Goal: Information Seeking & Learning: Learn about a topic

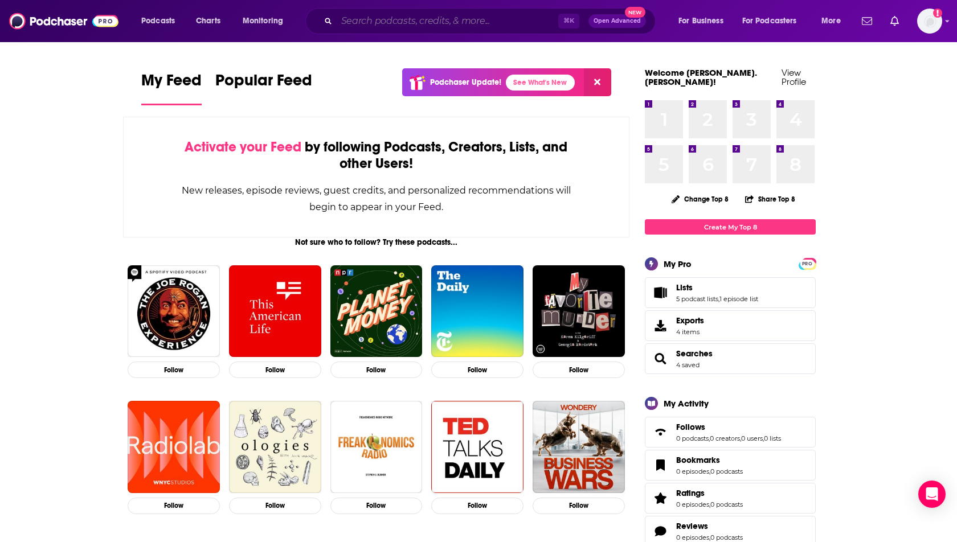
click at [384, 24] on input "Search podcasts, credits, & more..." at bounding box center [448, 21] width 222 height 18
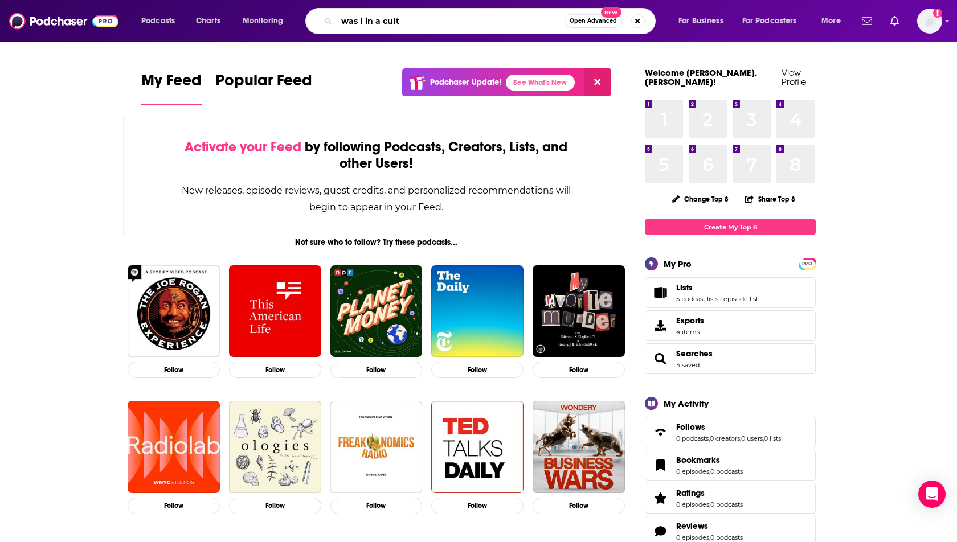
type input "was I in a cult"
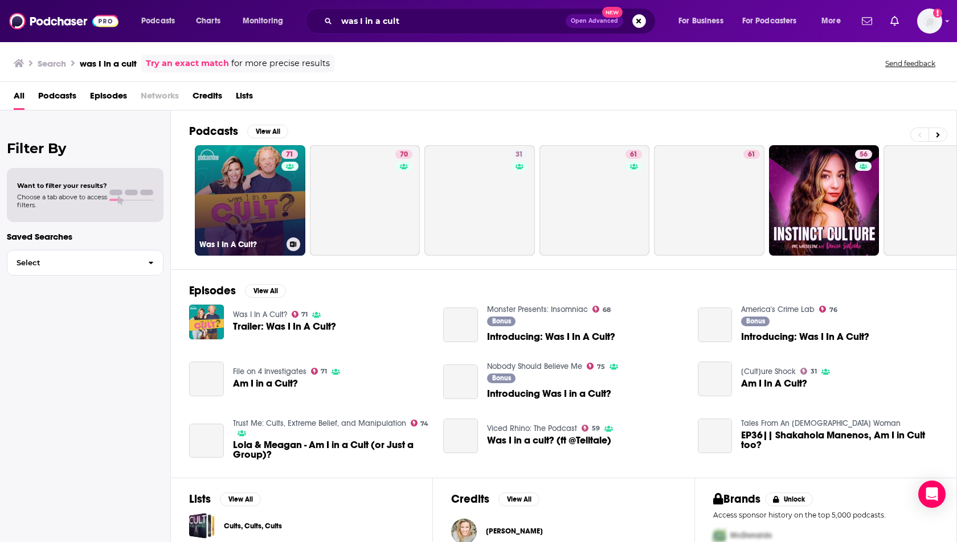
click at [234, 196] on link "71 Was I In A Cult?" at bounding box center [250, 200] width 111 height 111
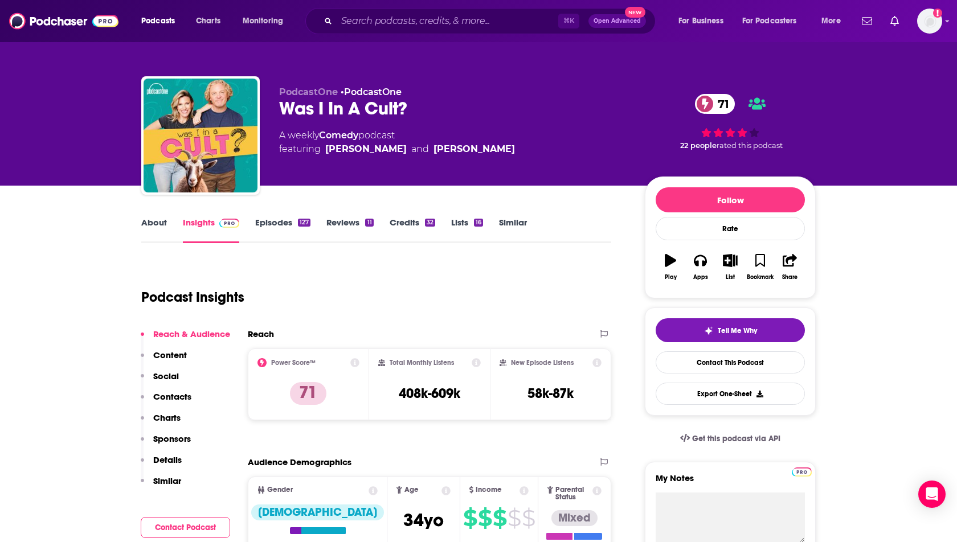
click at [168, 377] on p "Social" at bounding box center [166, 376] width 26 height 11
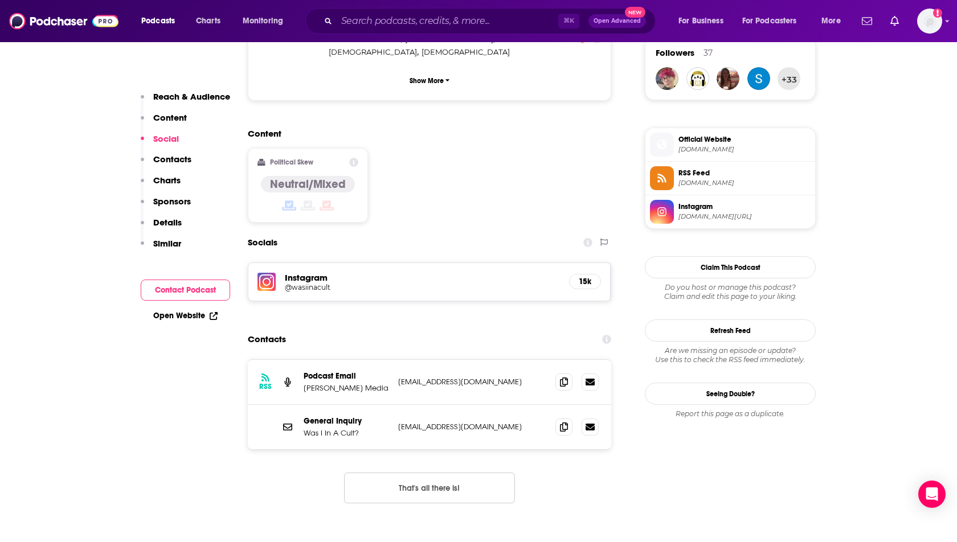
scroll to position [839, 0]
click at [350, 283] on h5 "@wasiinacult" at bounding box center [376, 287] width 182 height 9
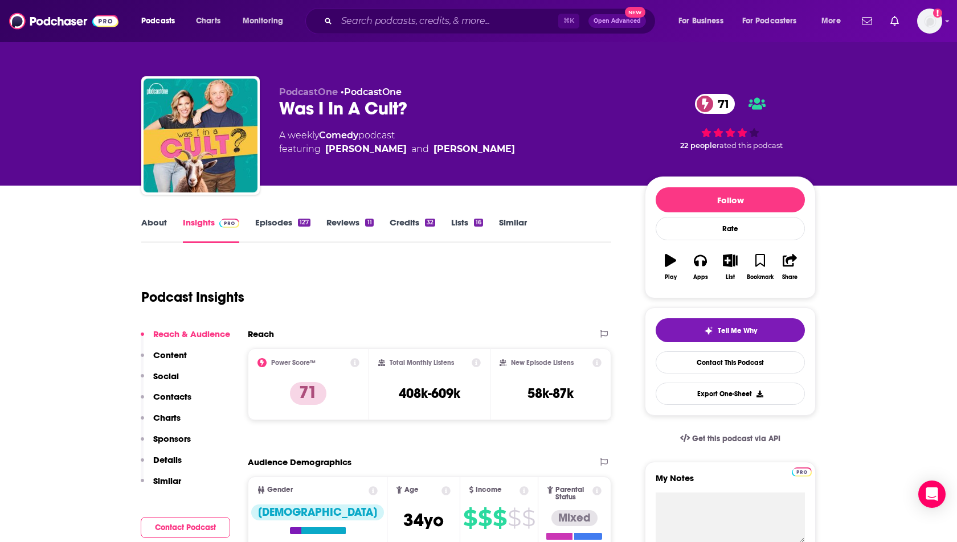
click at [162, 228] on link "About" at bounding box center [154, 230] width 26 height 26
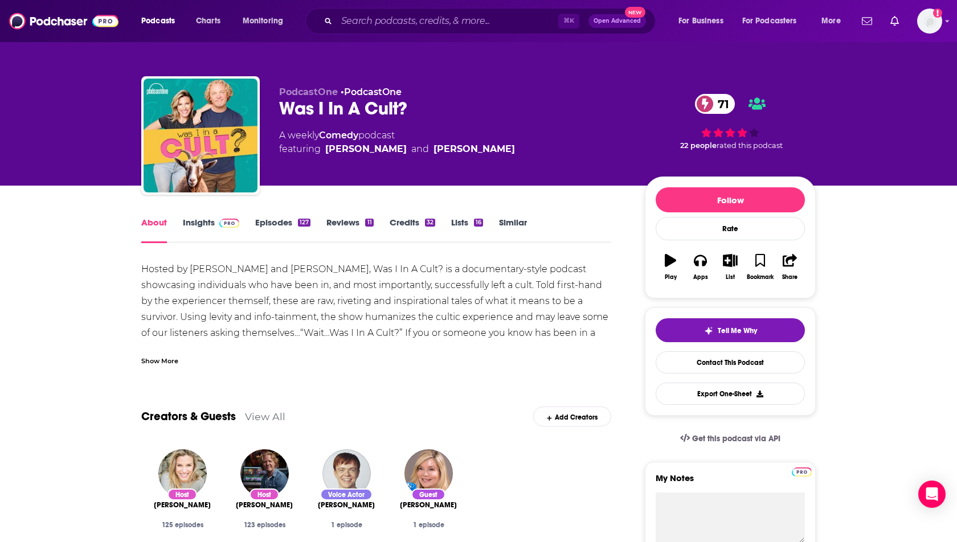
click at [157, 352] on div "Show More" at bounding box center [376, 356] width 470 height 19
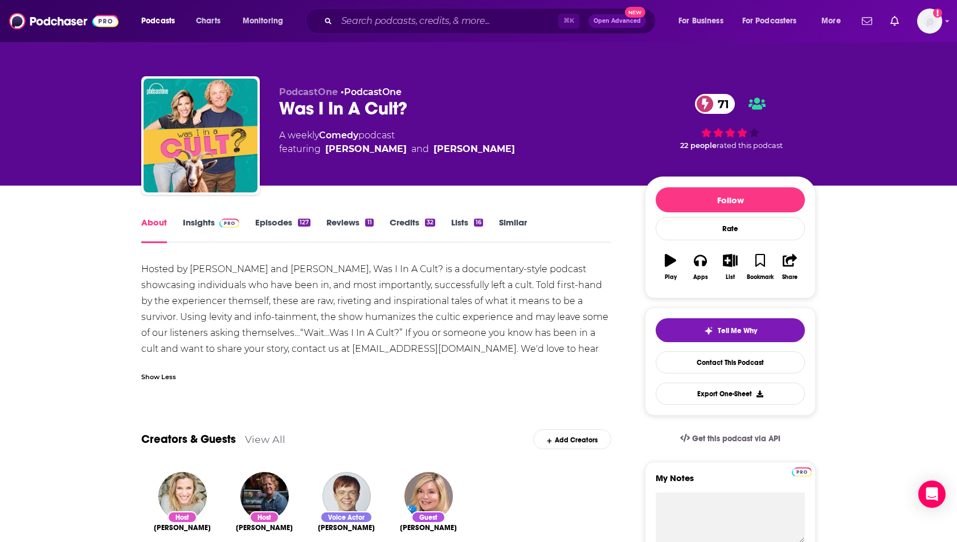
click at [190, 307] on div "Hosted by Tyler Measom and Liz Iacuzzi, Was I In A Cult? is a documentary-style…" at bounding box center [376, 318] width 470 height 112
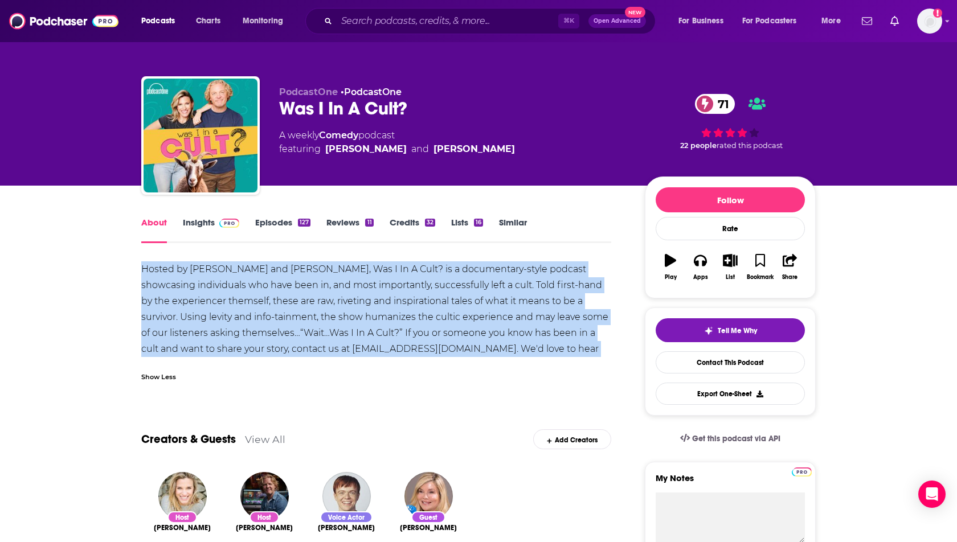
click at [190, 307] on div "Hosted by Tyler Measom and Liz Iacuzzi, Was I In A Cult? is a documentary-style…" at bounding box center [376, 318] width 470 height 112
copy div "Hosted by Tyler Measom and Liz Iacuzzi, Was I In A Cult? is a documentary-style…"
click at [928, 21] on img "Logged in as heidi.egloff" at bounding box center [929, 21] width 25 height 25
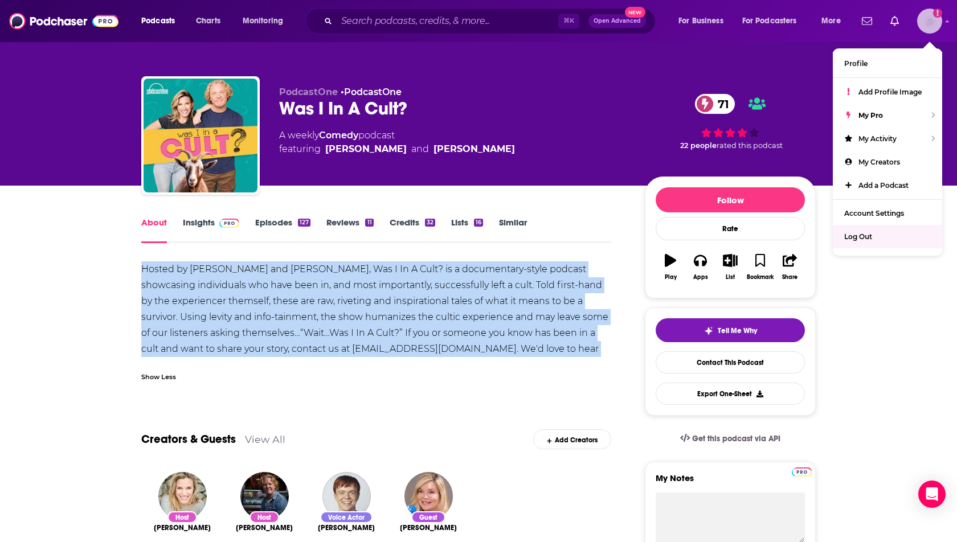
click at [864, 244] on div "Log Out" at bounding box center [887, 236] width 109 height 23
